Goal: Task Accomplishment & Management: Manage account settings

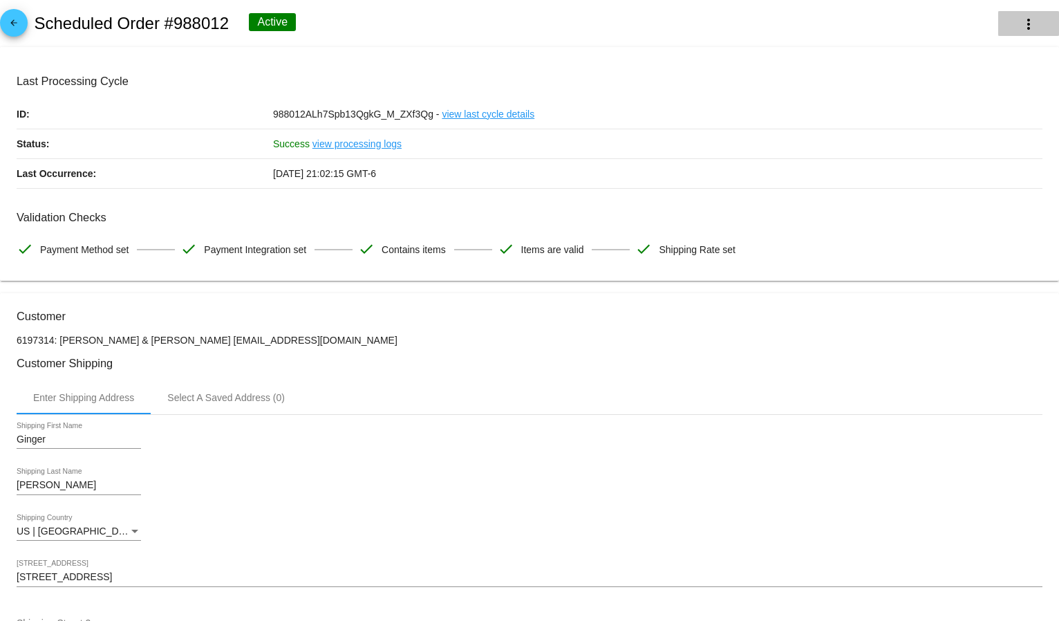
click at [1021, 20] on mat-icon "more_vert" at bounding box center [1029, 24] width 17 height 17
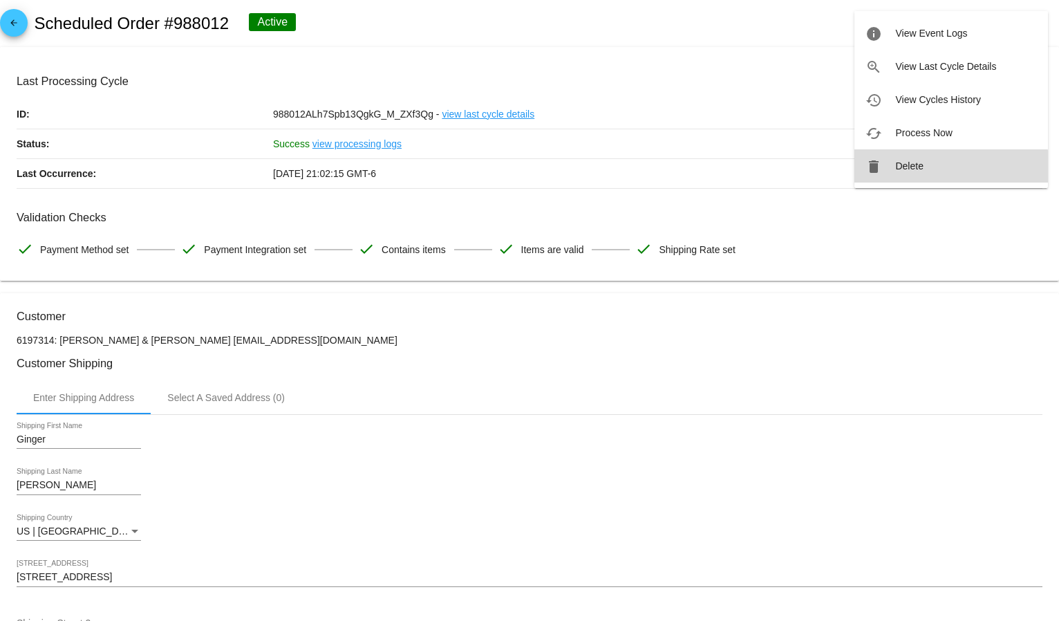
click at [933, 169] on button "delete Delete" at bounding box center [952, 165] width 194 height 33
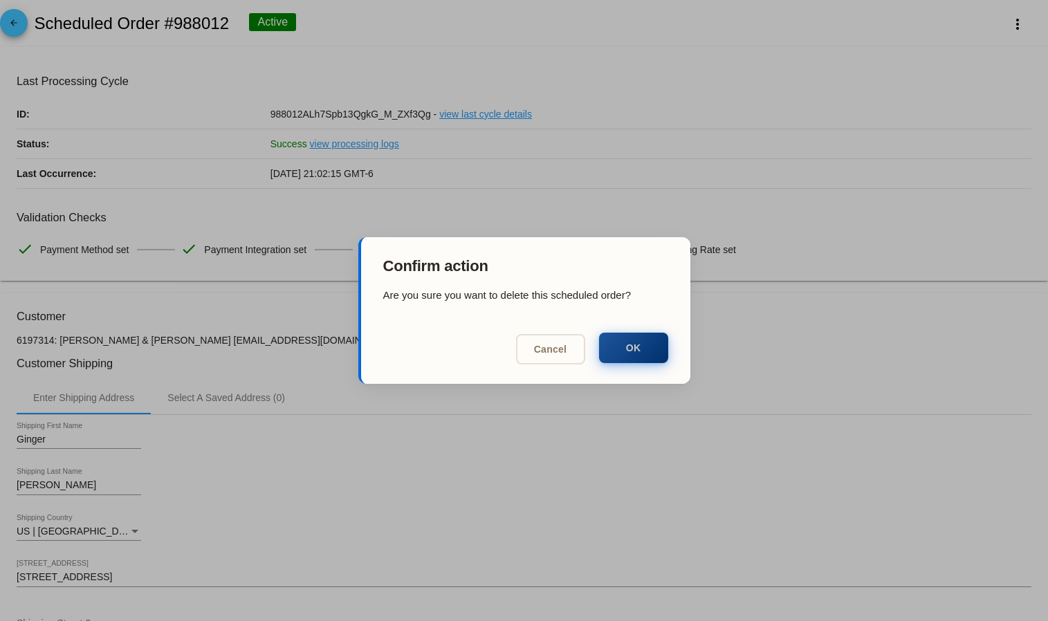
click at [606, 353] on button "OK" at bounding box center [633, 348] width 69 height 30
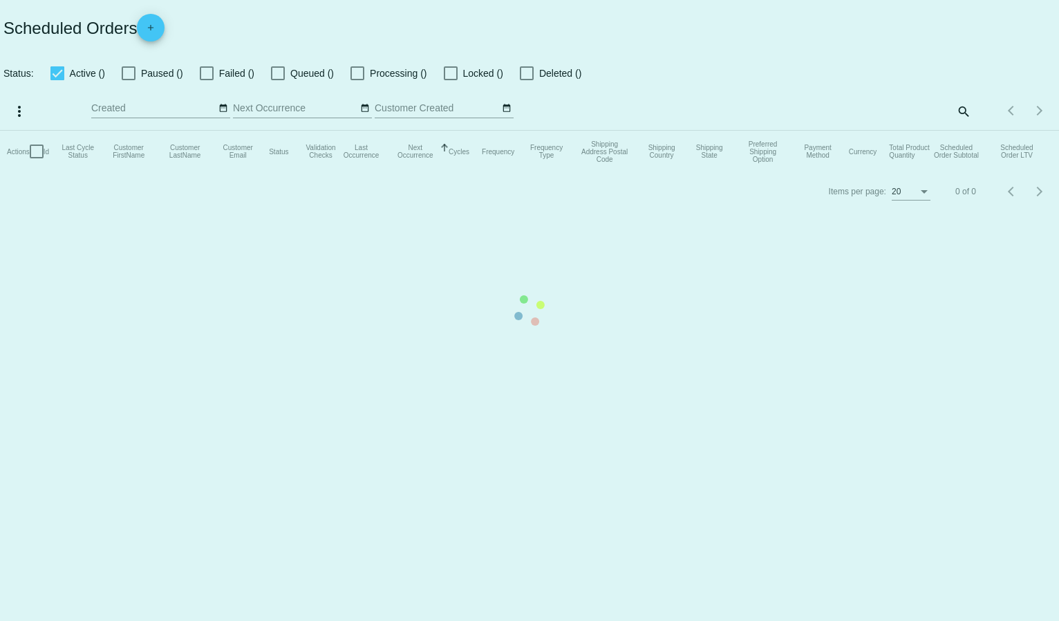
checkbox input "true"
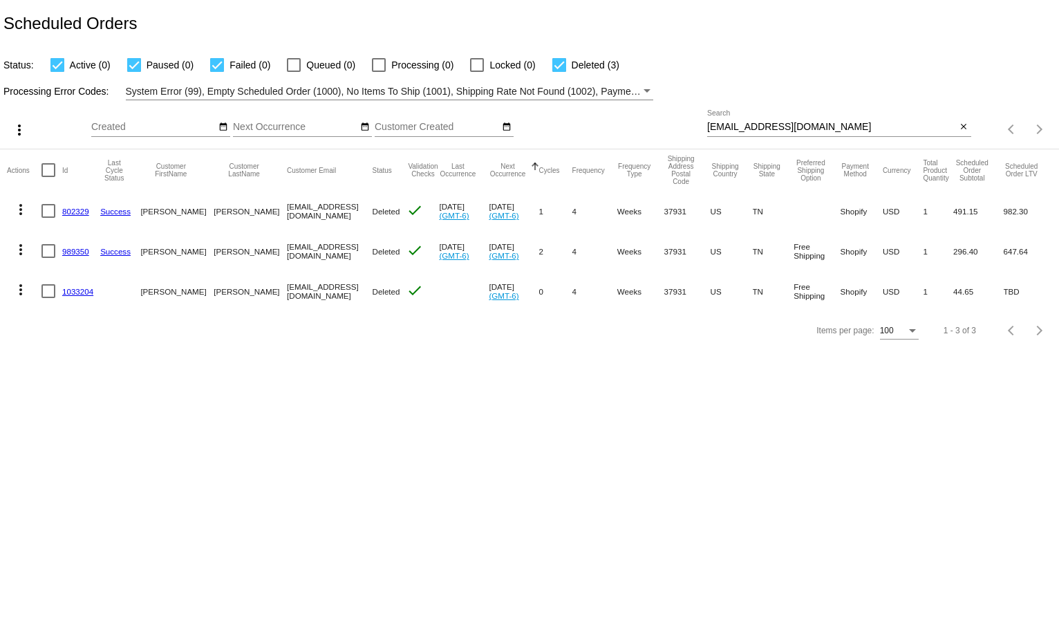
click at [757, 125] on input "[EMAIL_ADDRESS][DOMAIN_NAME]" at bounding box center [832, 127] width 250 height 11
click at [800, 76] on div "Processing Error Codes: System Error (99), Empty Scheduled Order (1000), No Ite…" at bounding box center [529, 86] width 1059 height 27
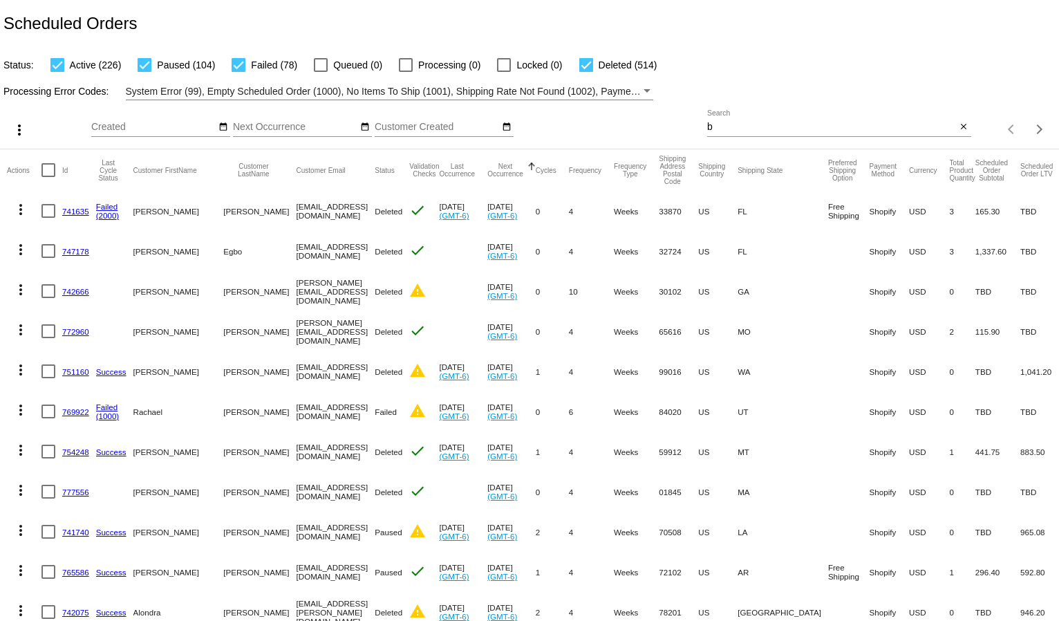
click at [727, 138] on div "b Search close" at bounding box center [839, 129] width 264 height 39
click at [725, 135] on div "b Search" at bounding box center [832, 123] width 250 height 27
click at [725, 134] on div "b Search" at bounding box center [832, 123] width 250 height 27
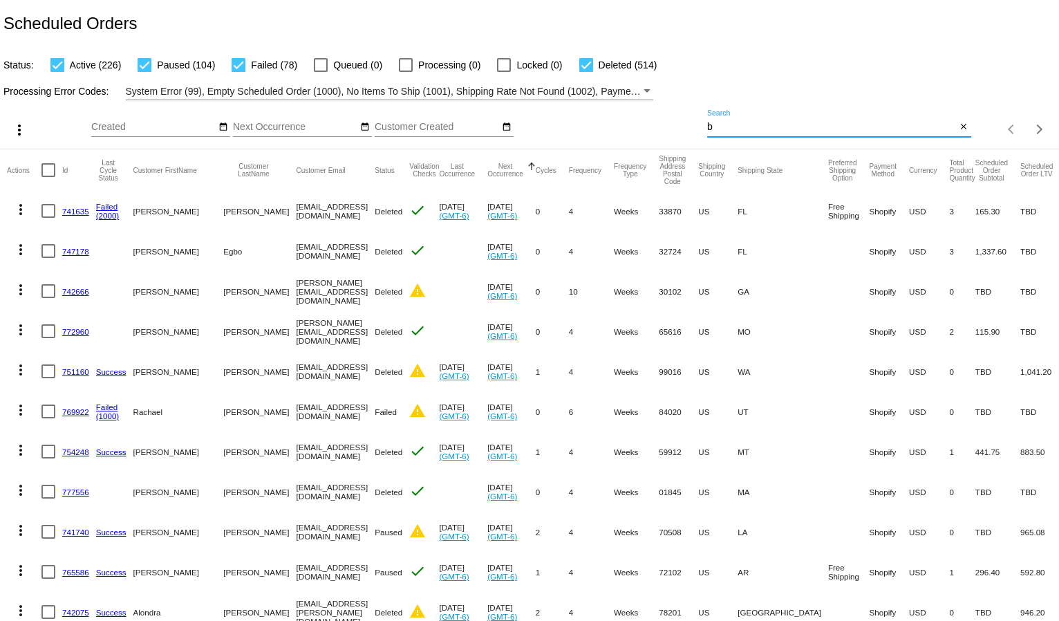
click at [723, 124] on input "b" at bounding box center [832, 127] width 250 height 11
paste input "[EMAIL_ADDRESS][DOMAIN_NAME]"
type input "[EMAIL_ADDRESS][DOMAIN_NAME]"
click at [779, 66] on div "Status: Active (226) Paused (104) Failed (78) Queued (0) Processing (0) Locked …" at bounding box center [529, 60] width 1059 height 26
